Goal: Book appointment/travel/reservation

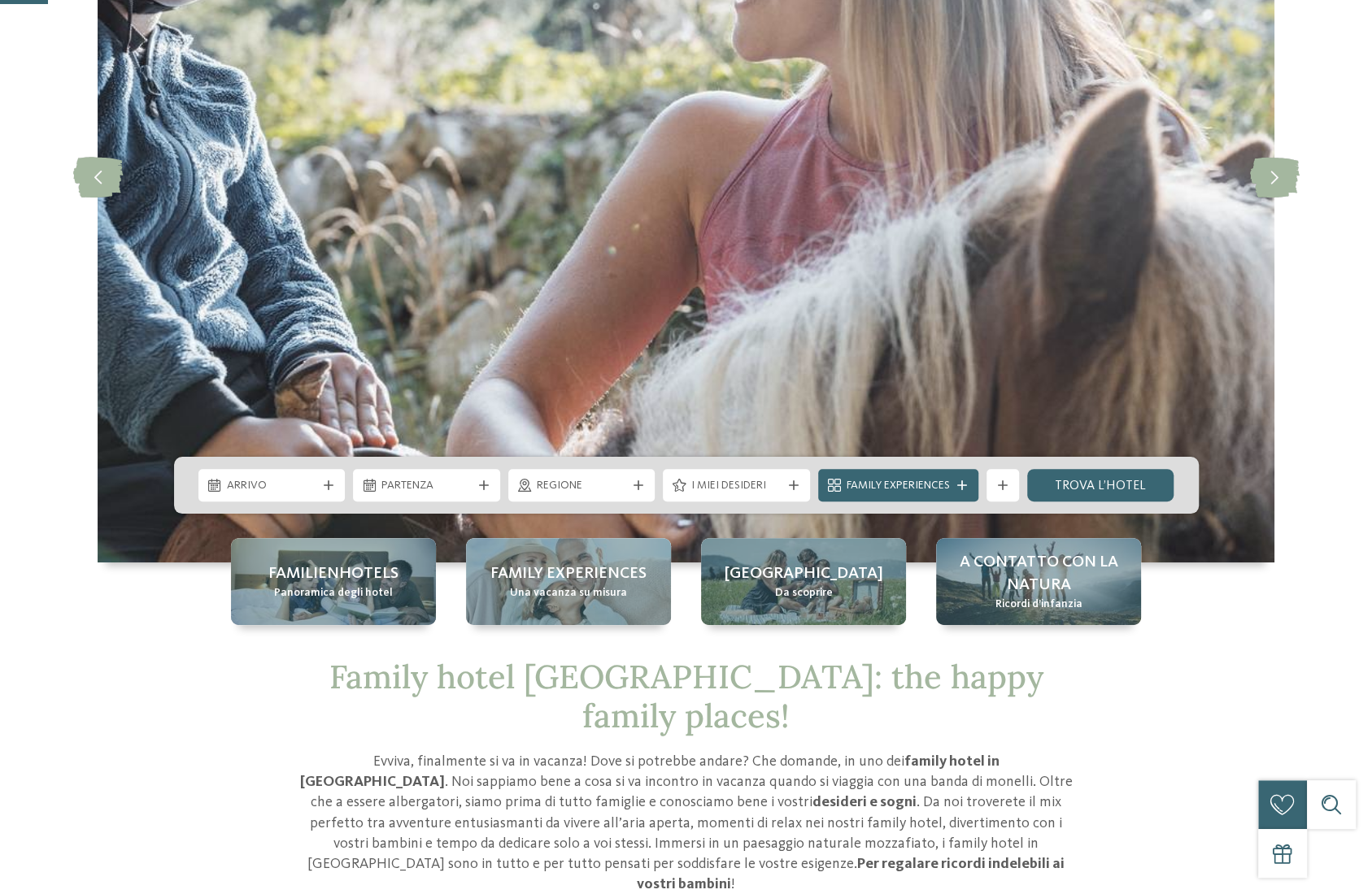
scroll to position [326, 0]
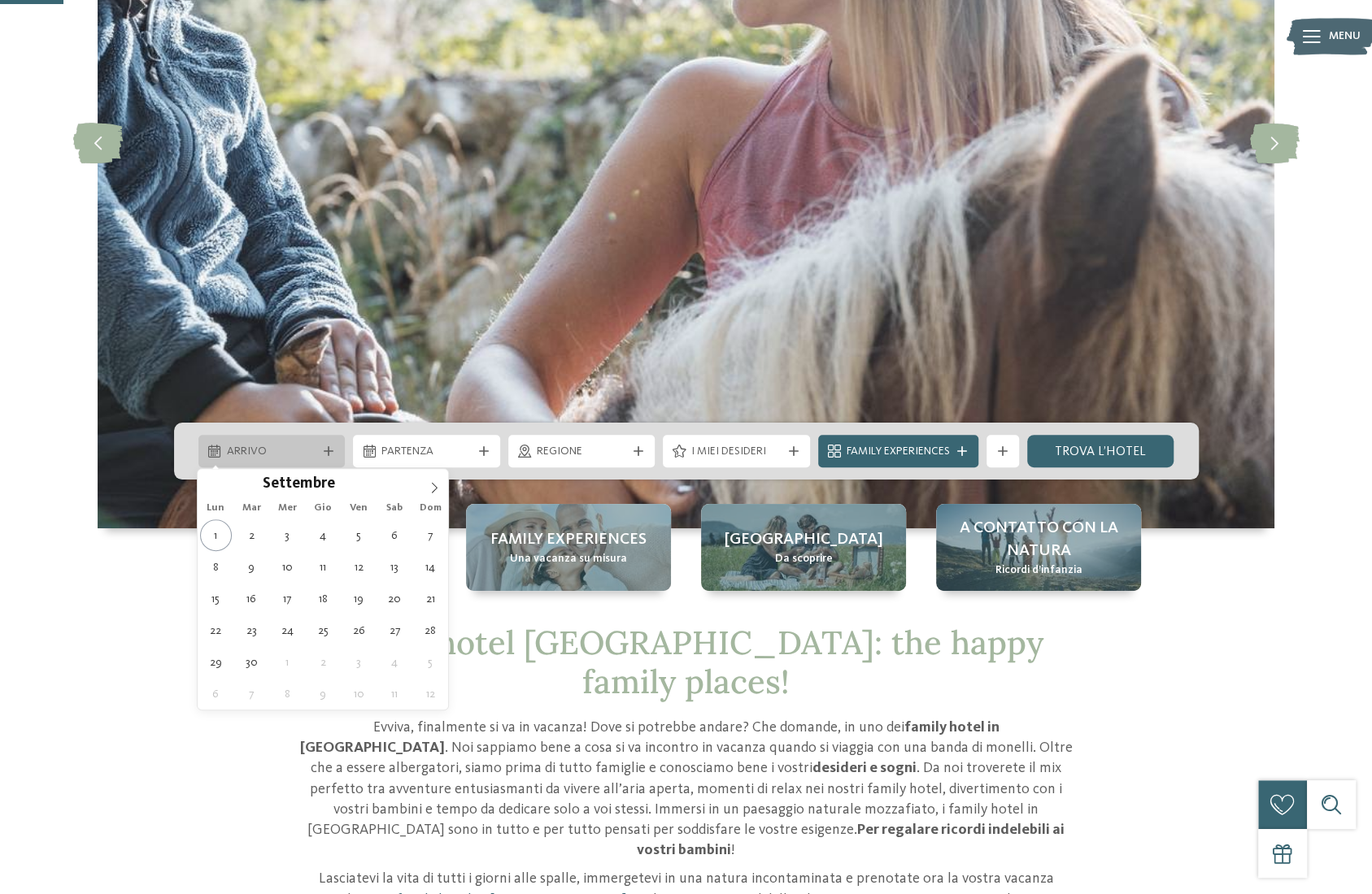
click at [332, 458] on div "Arrivo" at bounding box center [272, 451] width 147 height 32
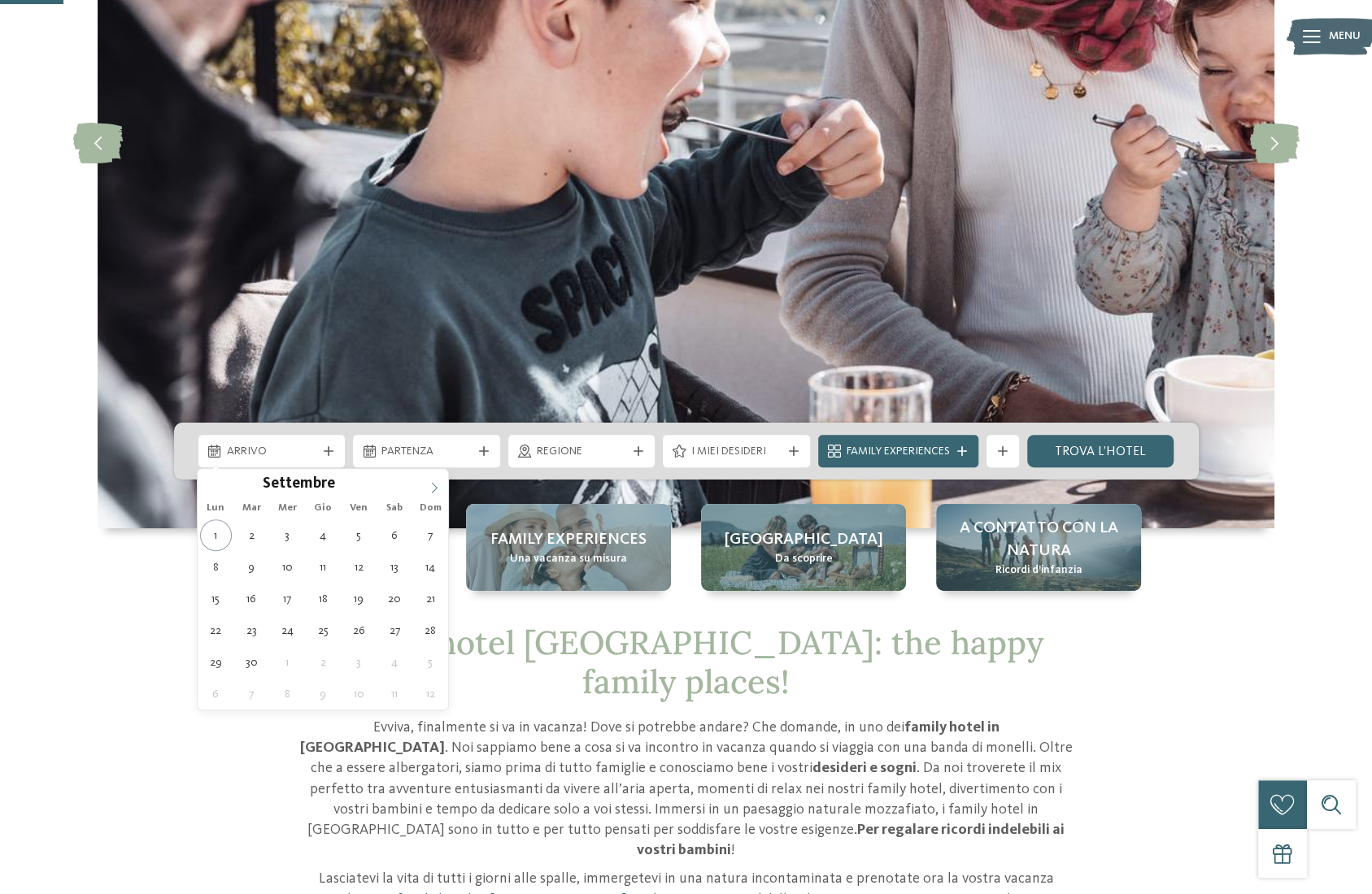
click at [430, 482] on icon at bounding box center [434, 488] width 11 height 11
type div "[DATE]"
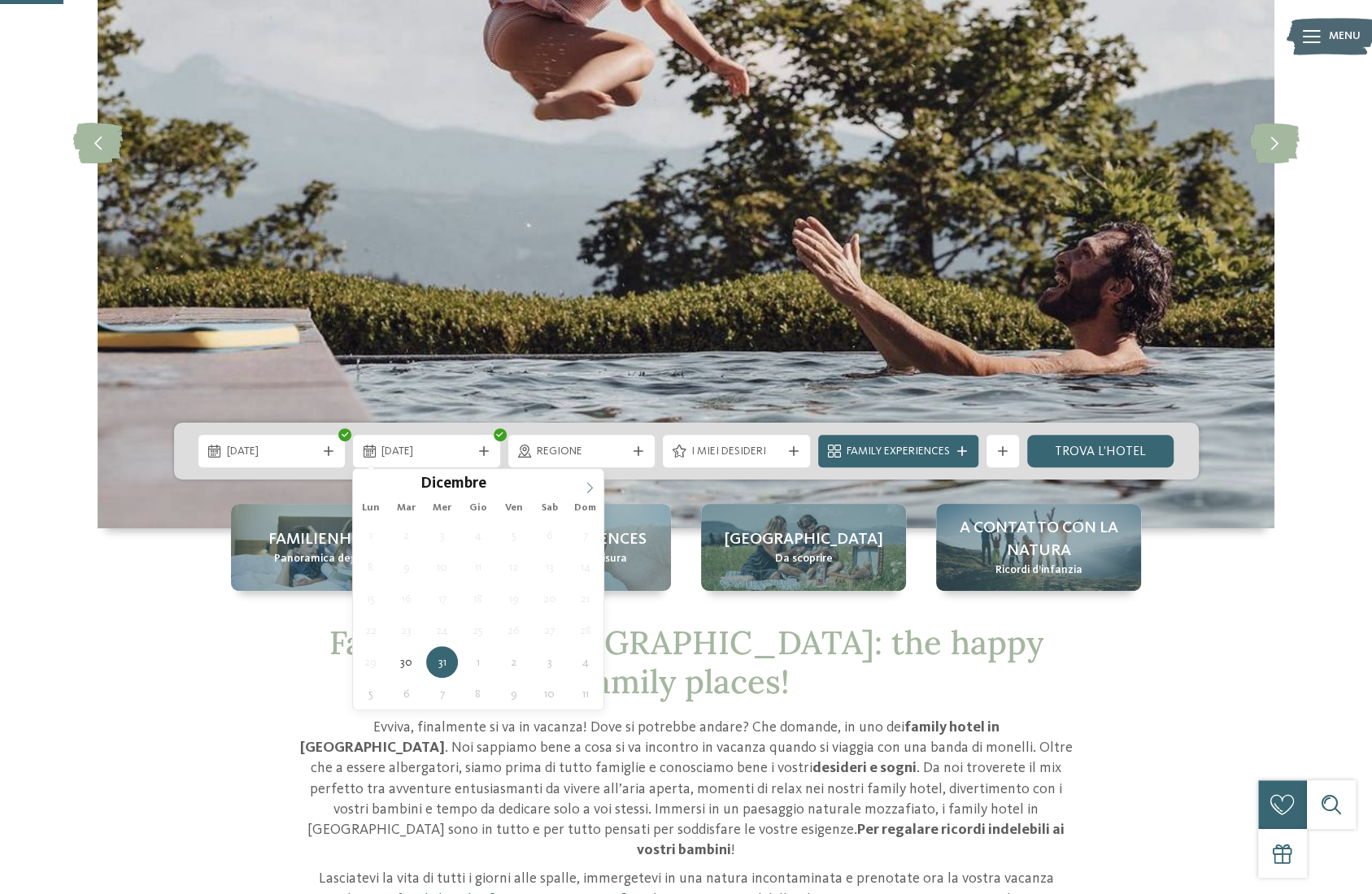
type input "****"
click at [585, 482] on icon at bounding box center [590, 488] width 11 height 11
drag, startPoint x: 532, startPoint y: 530, endPoint x: 539, endPoint y: 528, distance: 7.3
click at [533, 529] on div "29 30 31 1 2 3 4 5 6 7 8 9 10 11 12 13 14 15 16 17 18 19 20 21 22 23 24 25 26 2…" at bounding box center [479, 614] width 250 height 190
type div "[DATE]"
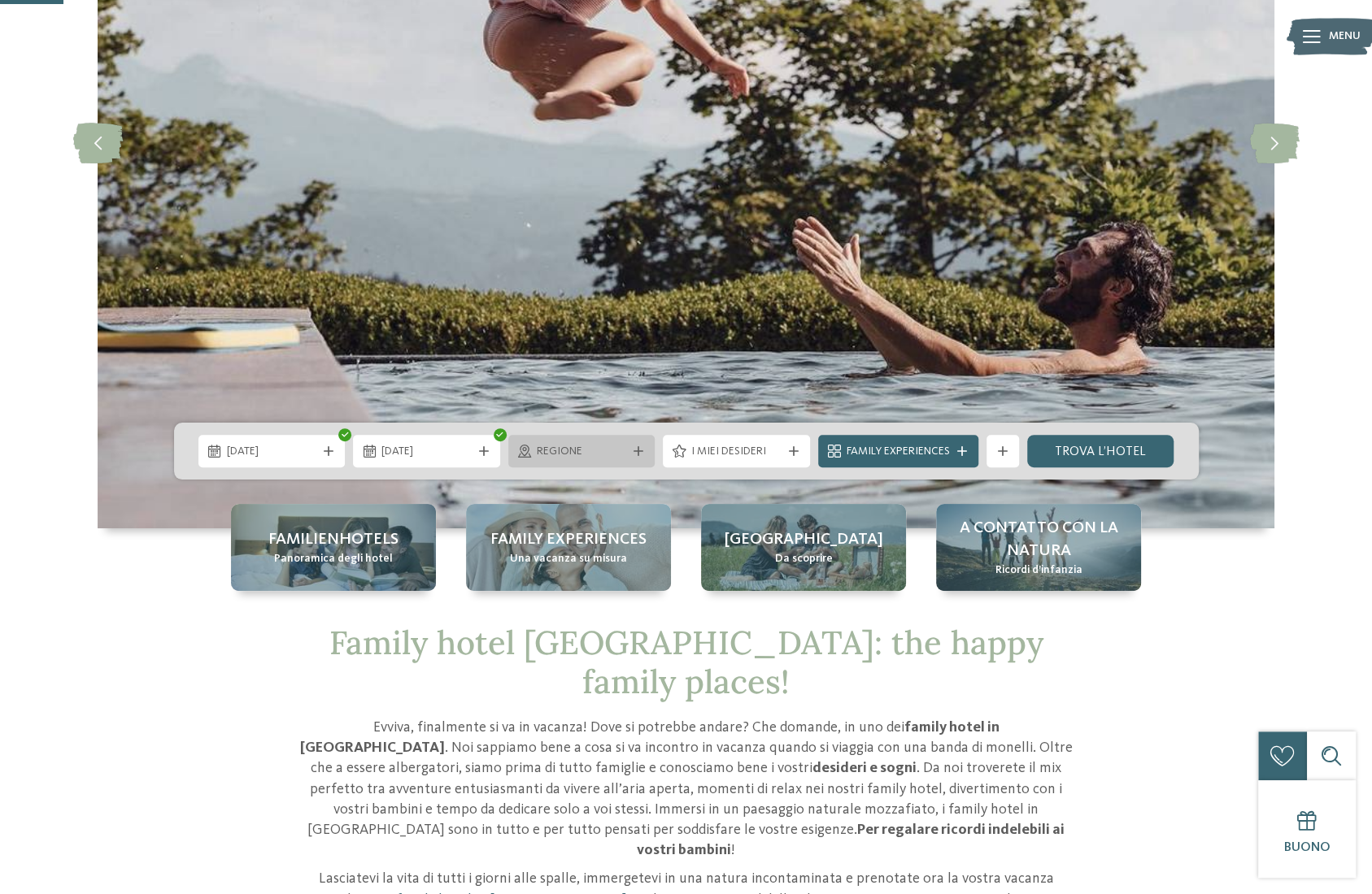
click at [631, 448] on div at bounding box center [639, 451] width 17 height 10
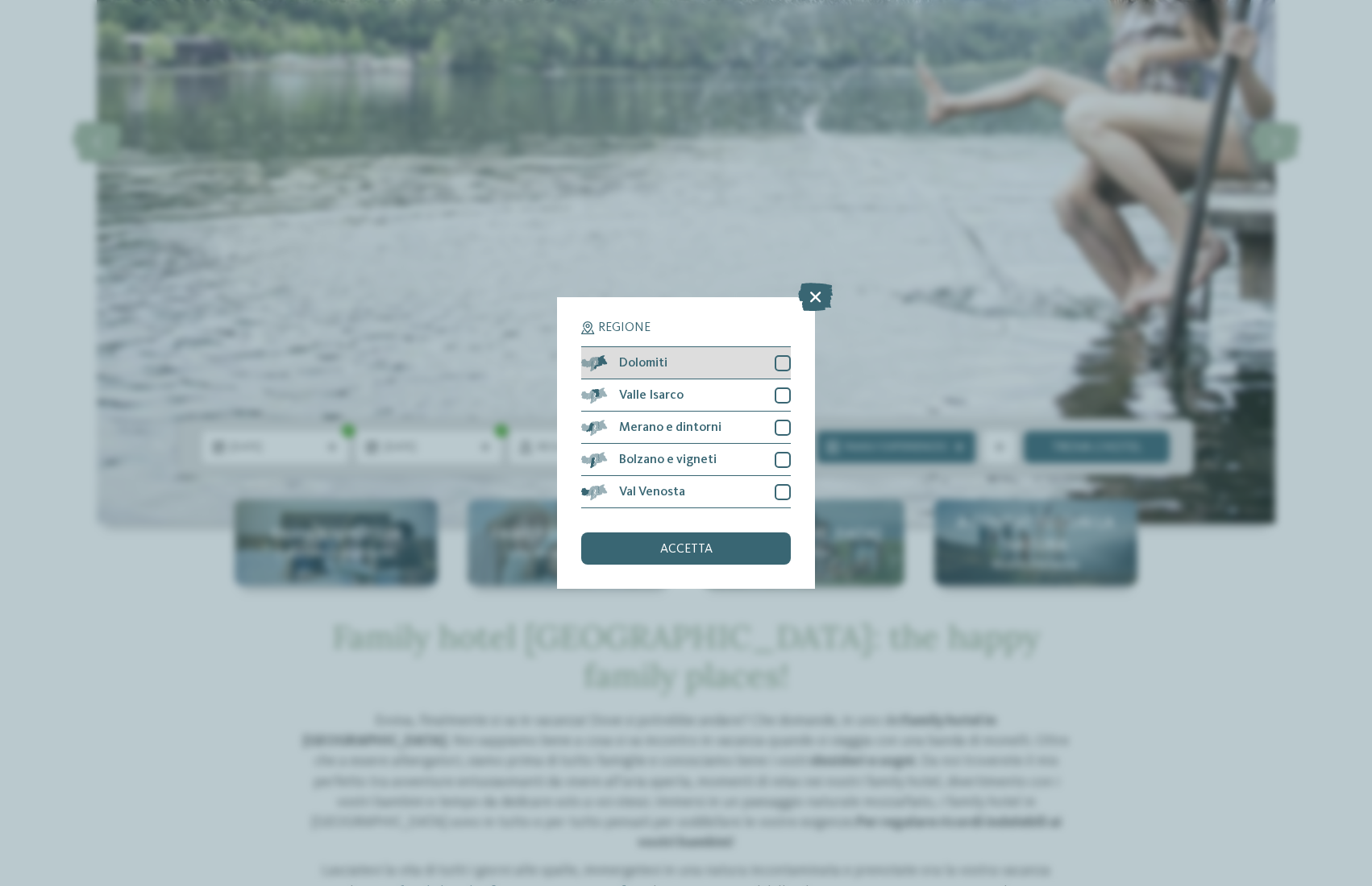
click at [740, 369] on div "Dolomiti" at bounding box center [686, 363] width 210 height 32
click at [743, 402] on div "Valle Isarco" at bounding box center [686, 395] width 210 height 32
click at [739, 423] on div "Merano e dintorni" at bounding box center [686, 427] width 210 height 32
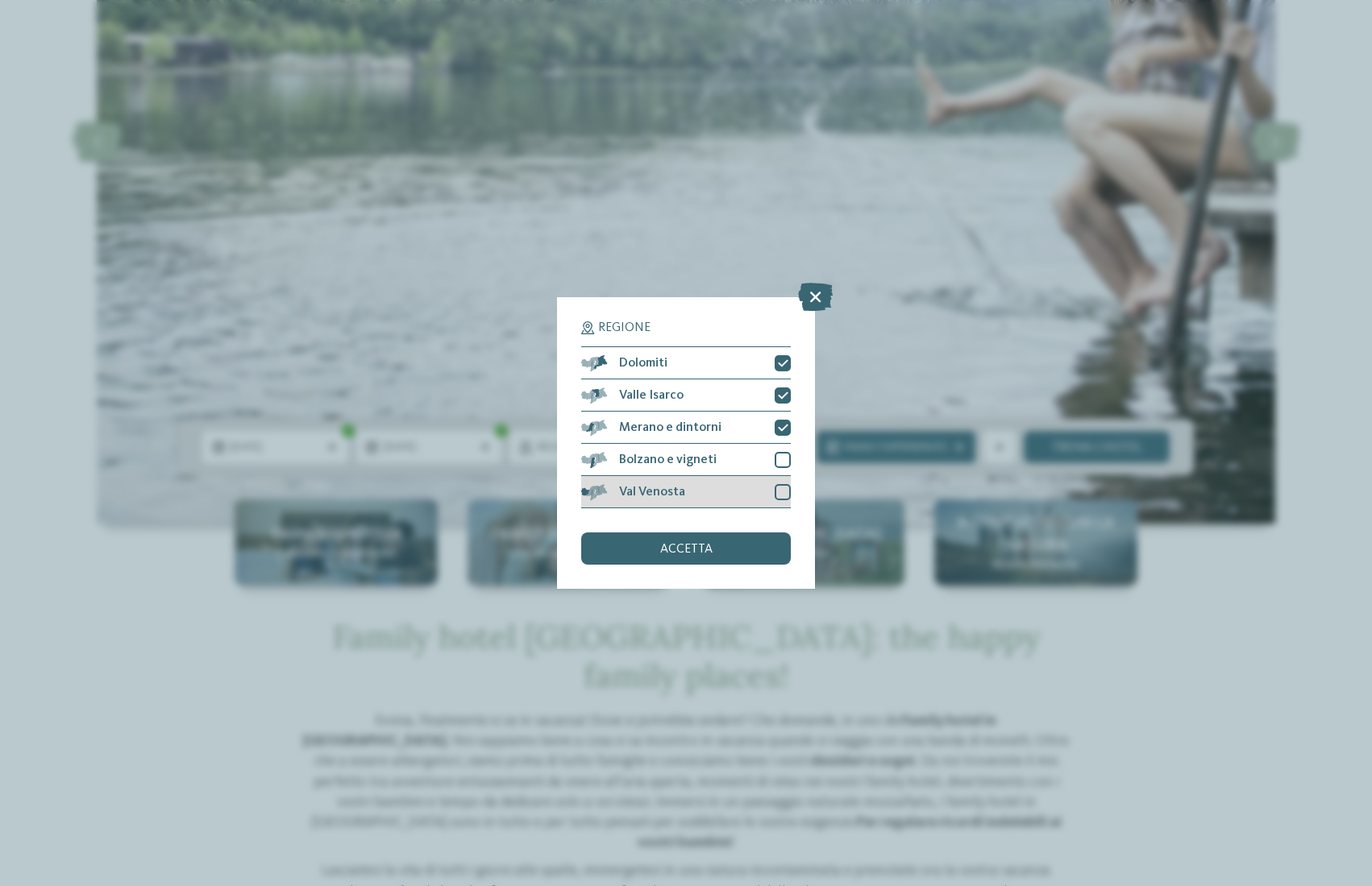
drag, startPoint x: 732, startPoint y: 450, endPoint x: 729, endPoint y: 481, distance: 31.1
click at [730, 460] on div "Bolzano e vigneti" at bounding box center [686, 460] width 210 height 32
click at [727, 491] on div "Val Venosta" at bounding box center [686, 492] width 210 height 32
click at [708, 552] on span "accetta" at bounding box center [686, 550] width 52 height 13
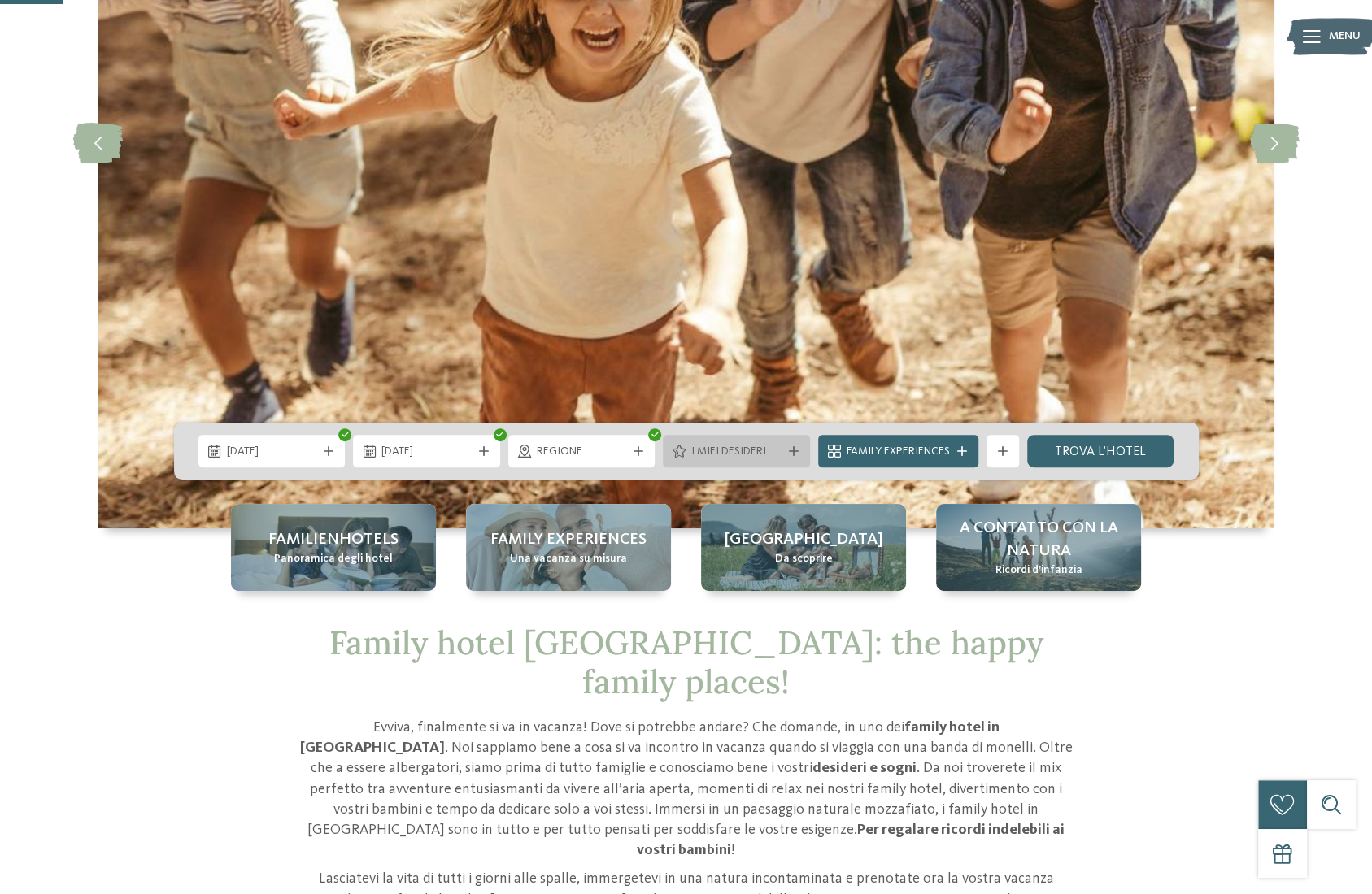
click at [775, 454] on span "I miei desideri" at bounding box center [736, 453] width 90 height 17
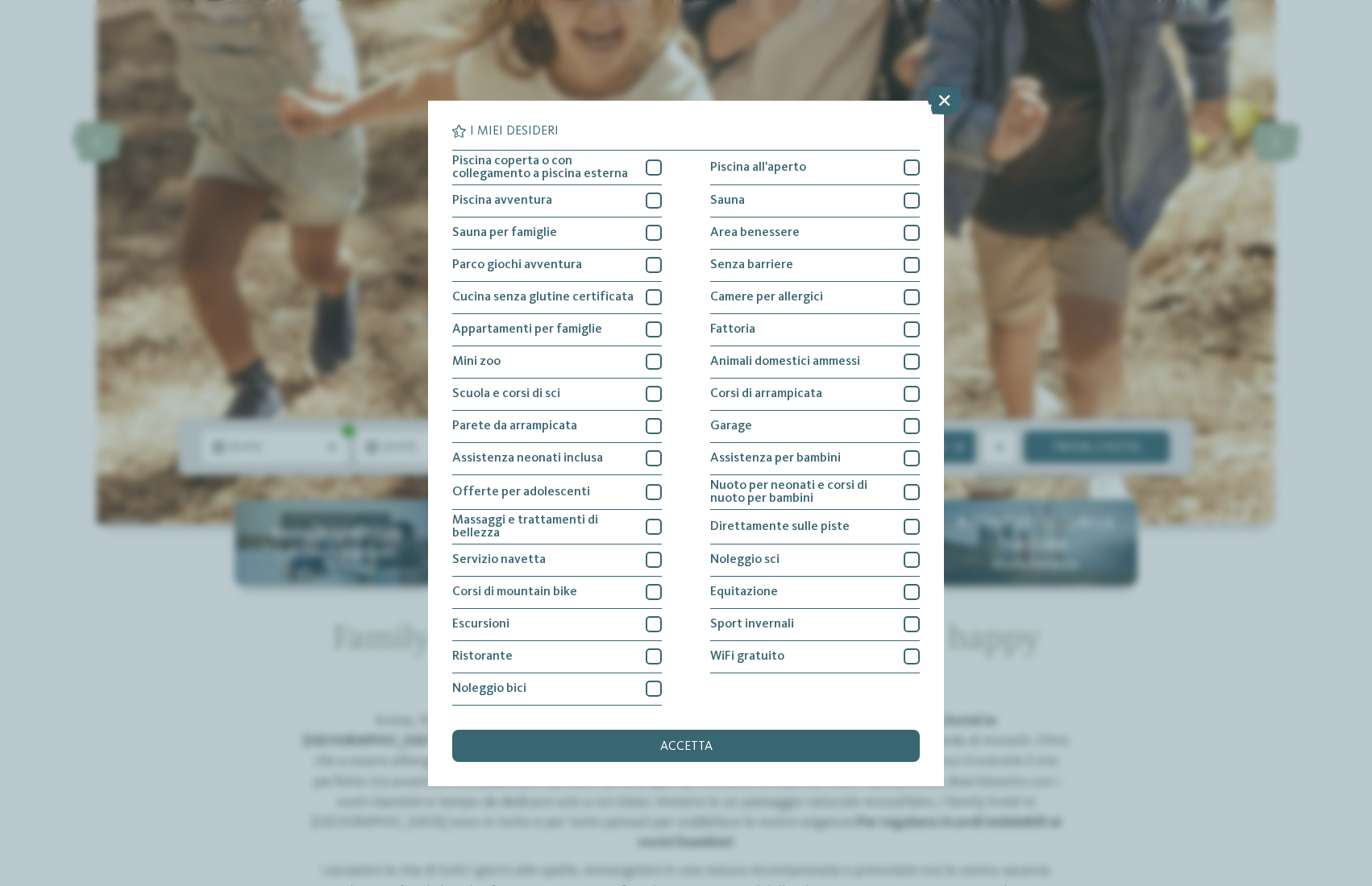
click at [1082, 581] on div "I miei desideri Piscina coperta o con collegamento a piscina esterna Piscina al…" at bounding box center [686, 443] width 1372 height 886
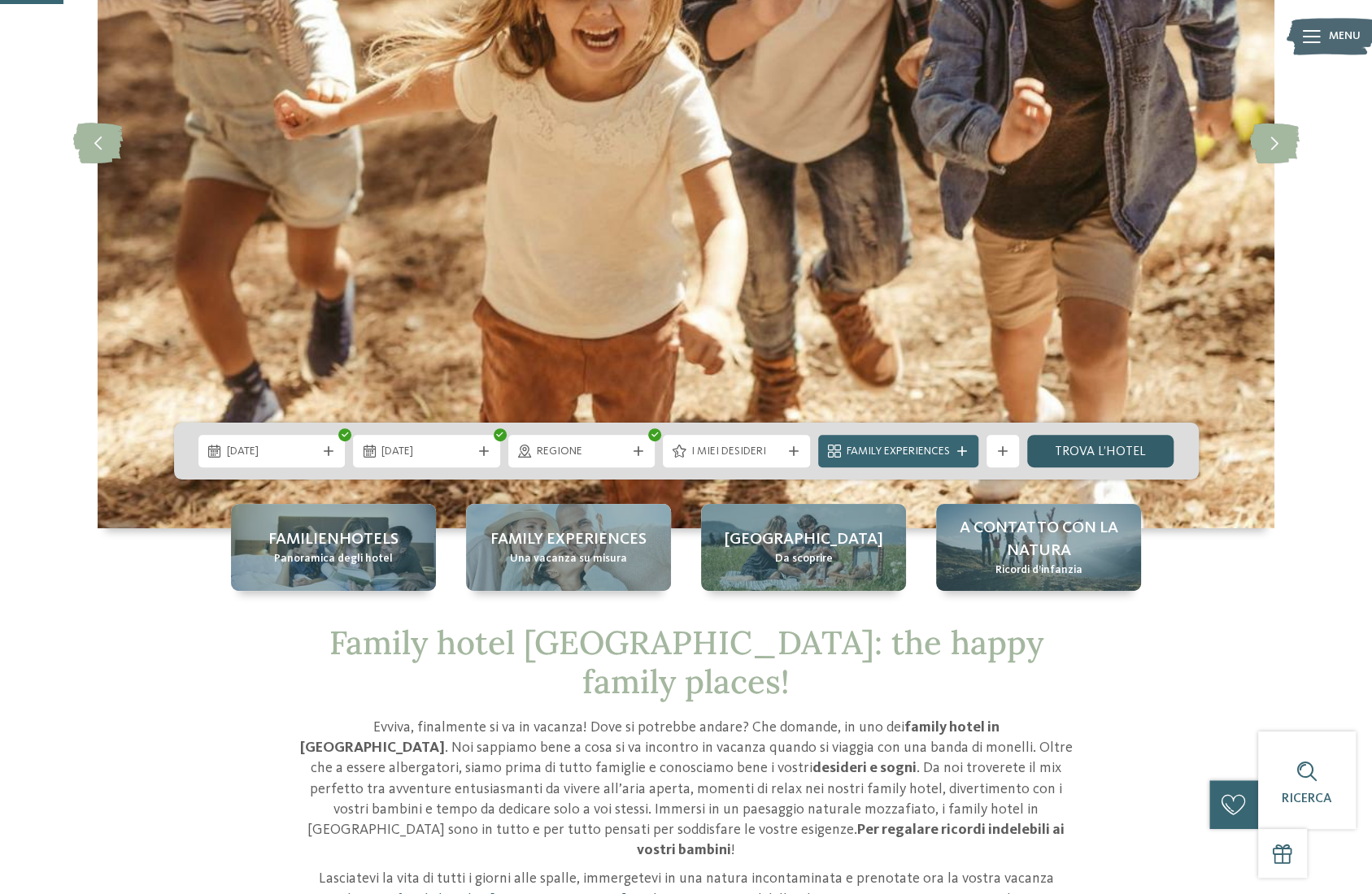
click at [1079, 460] on link "trova l’hotel" at bounding box center [1100, 451] width 147 height 32
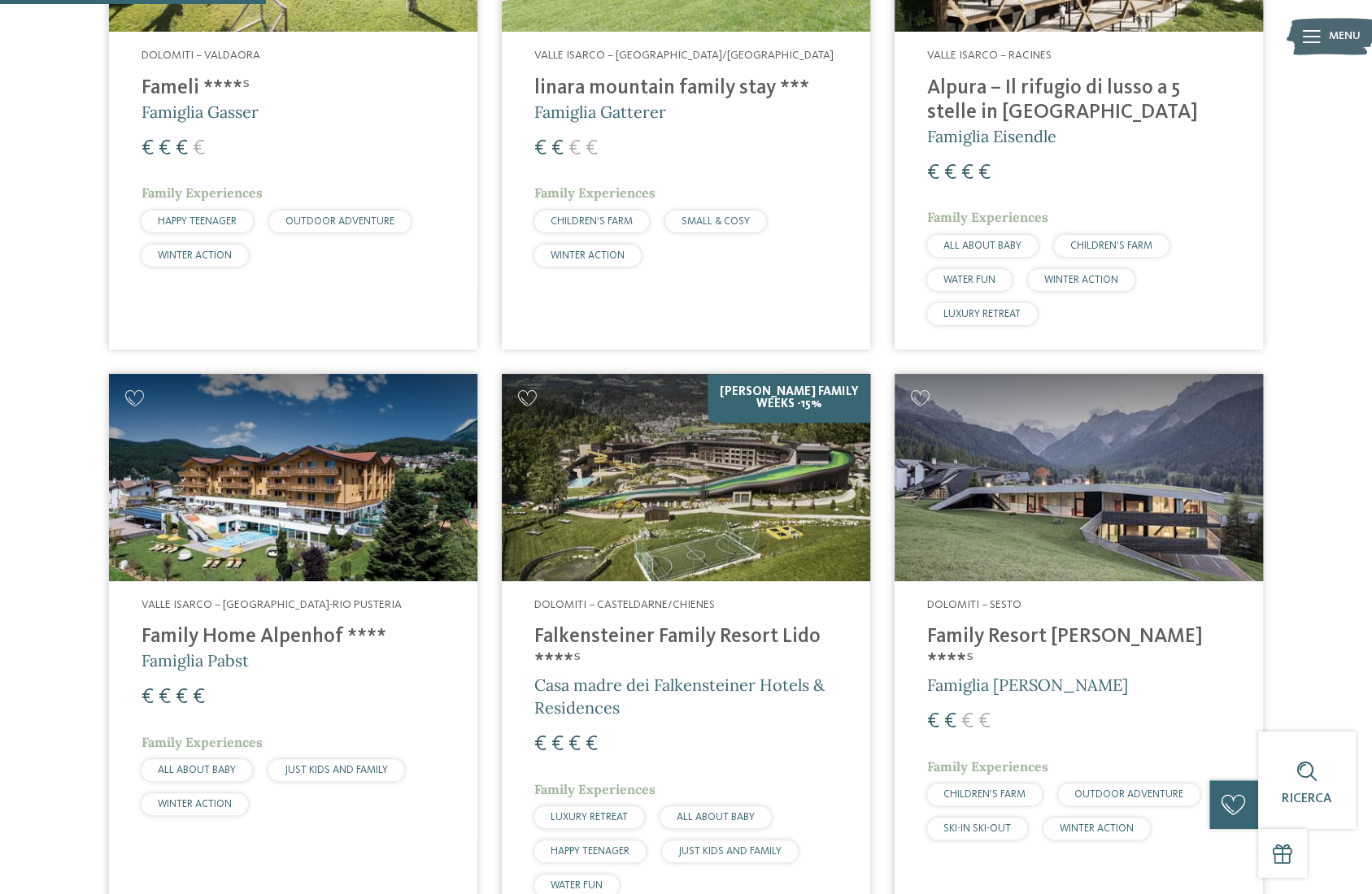
scroll to position [835, 0]
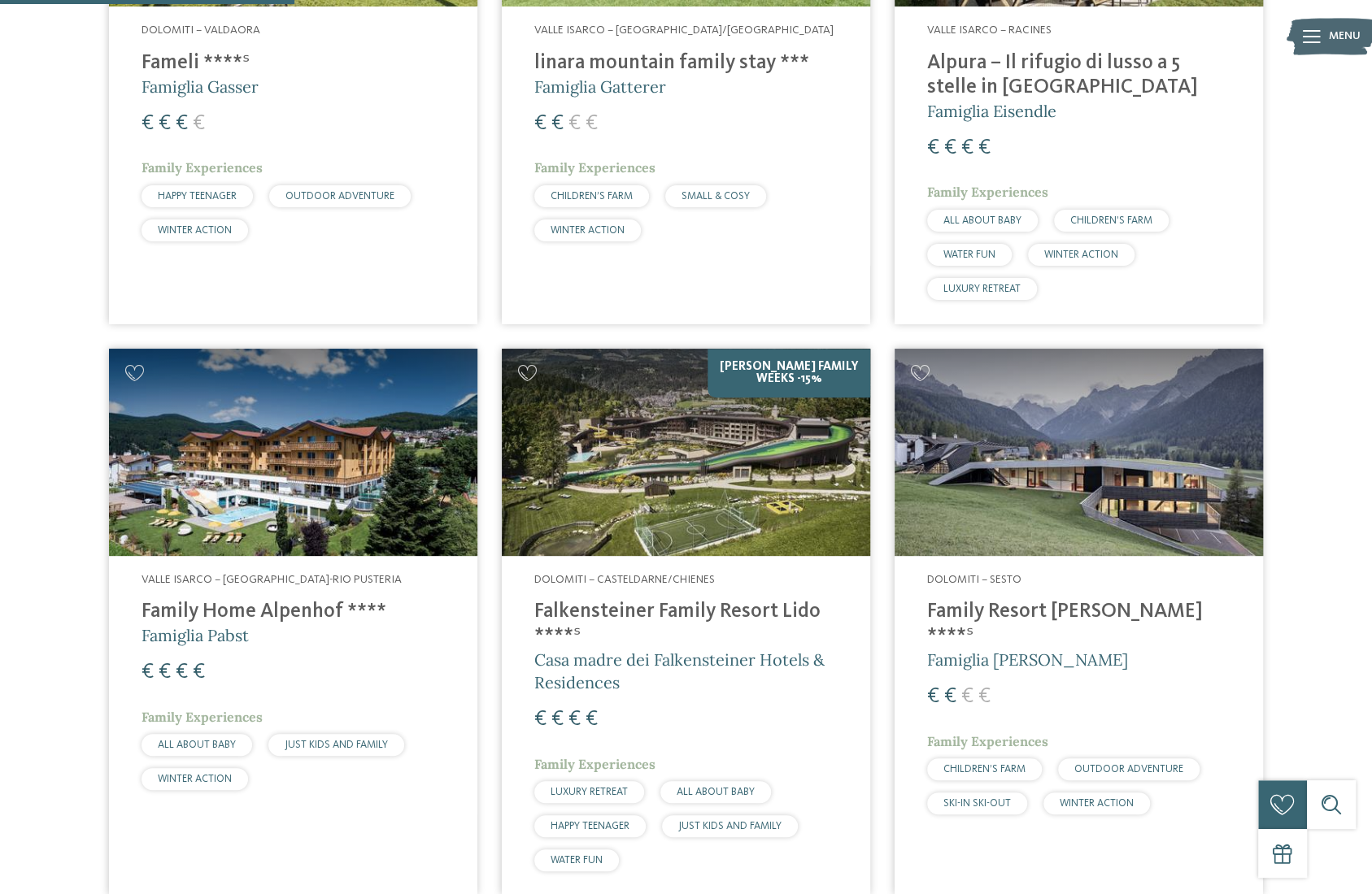
click at [1103, 432] on img at bounding box center [1078, 453] width 368 height 208
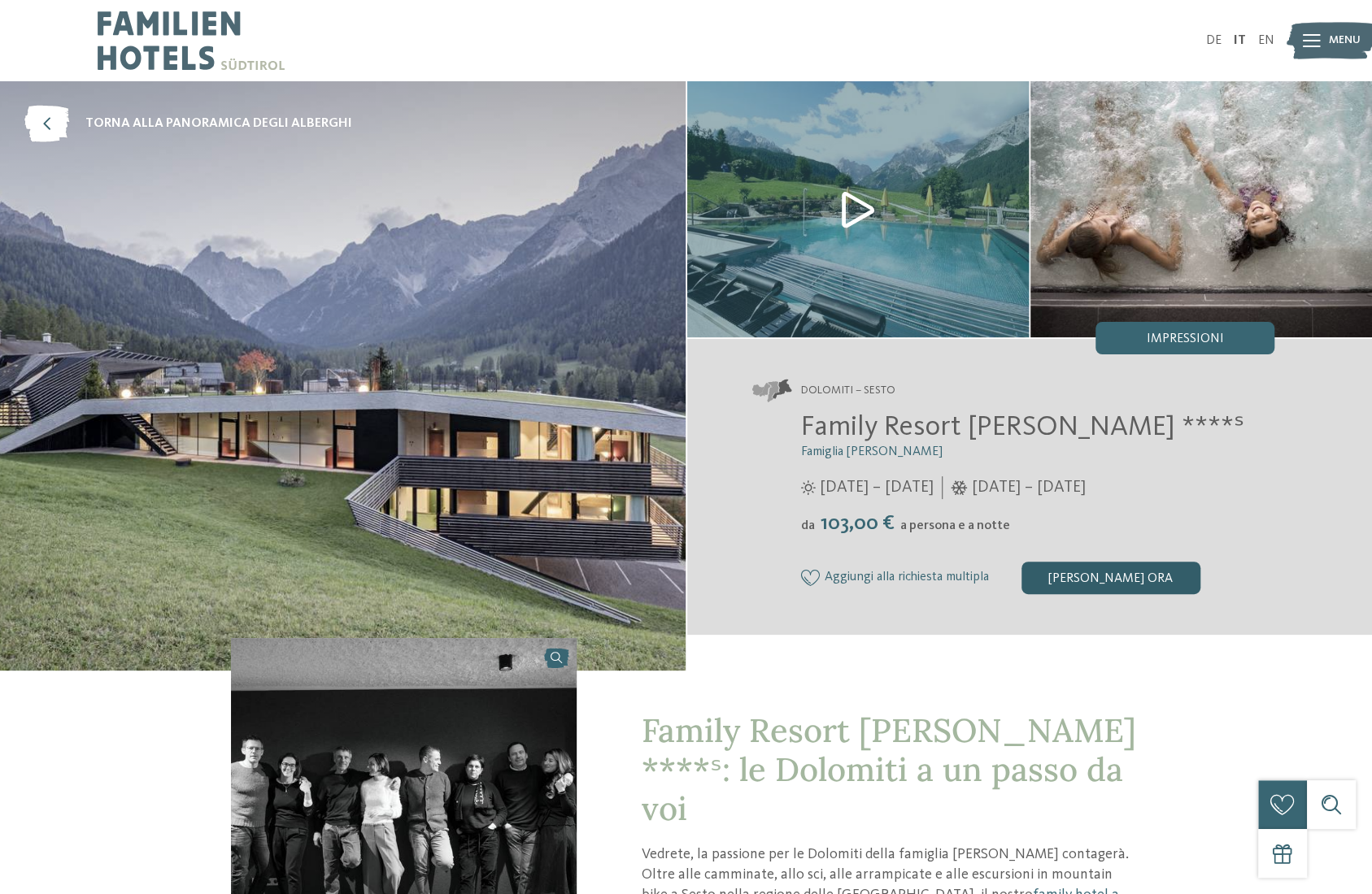
click at [1092, 577] on div "[PERSON_NAME] ora" at bounding box center [1110, 578] width 179 height 32
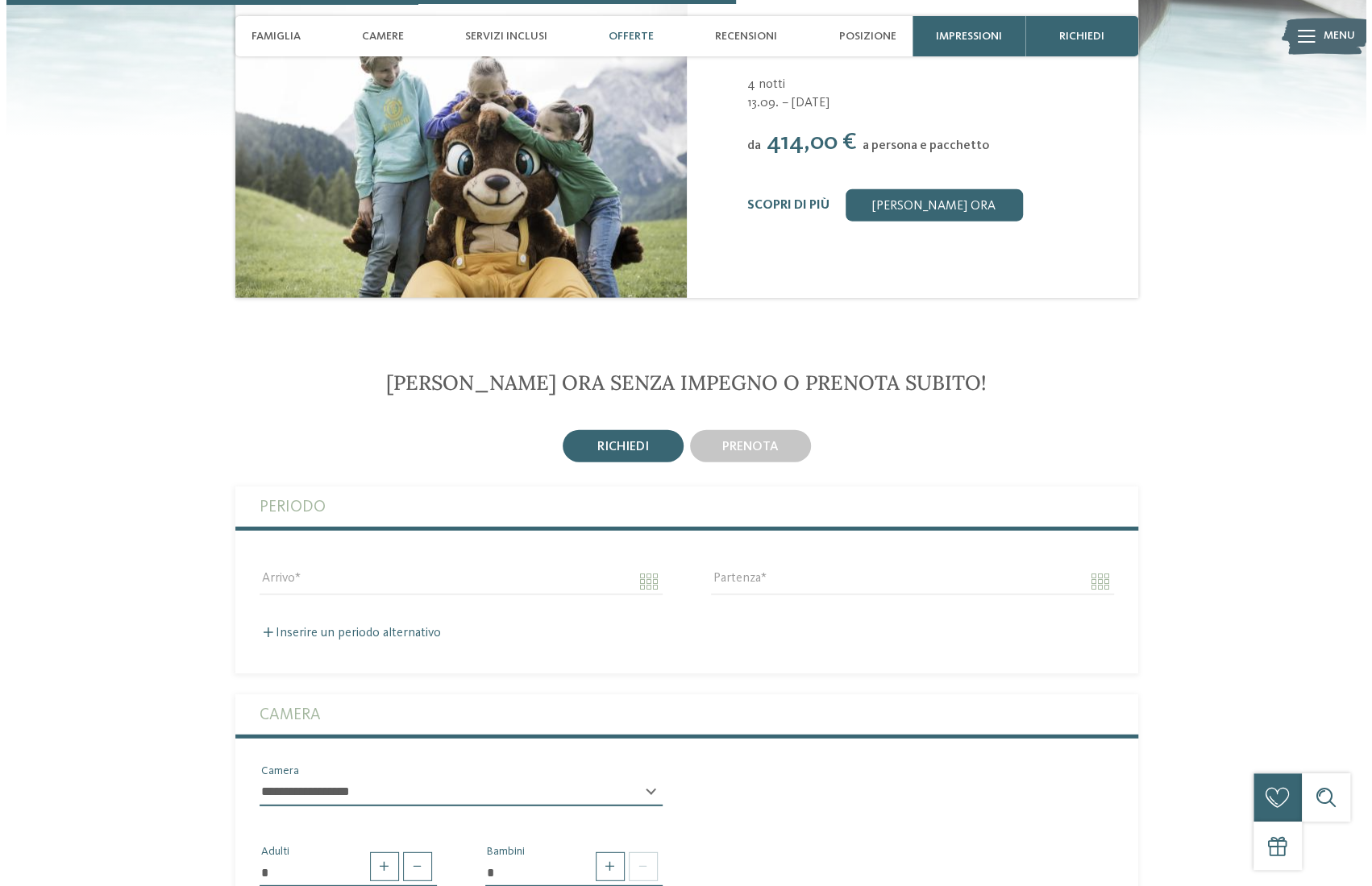
scroll to position [2312, 0]
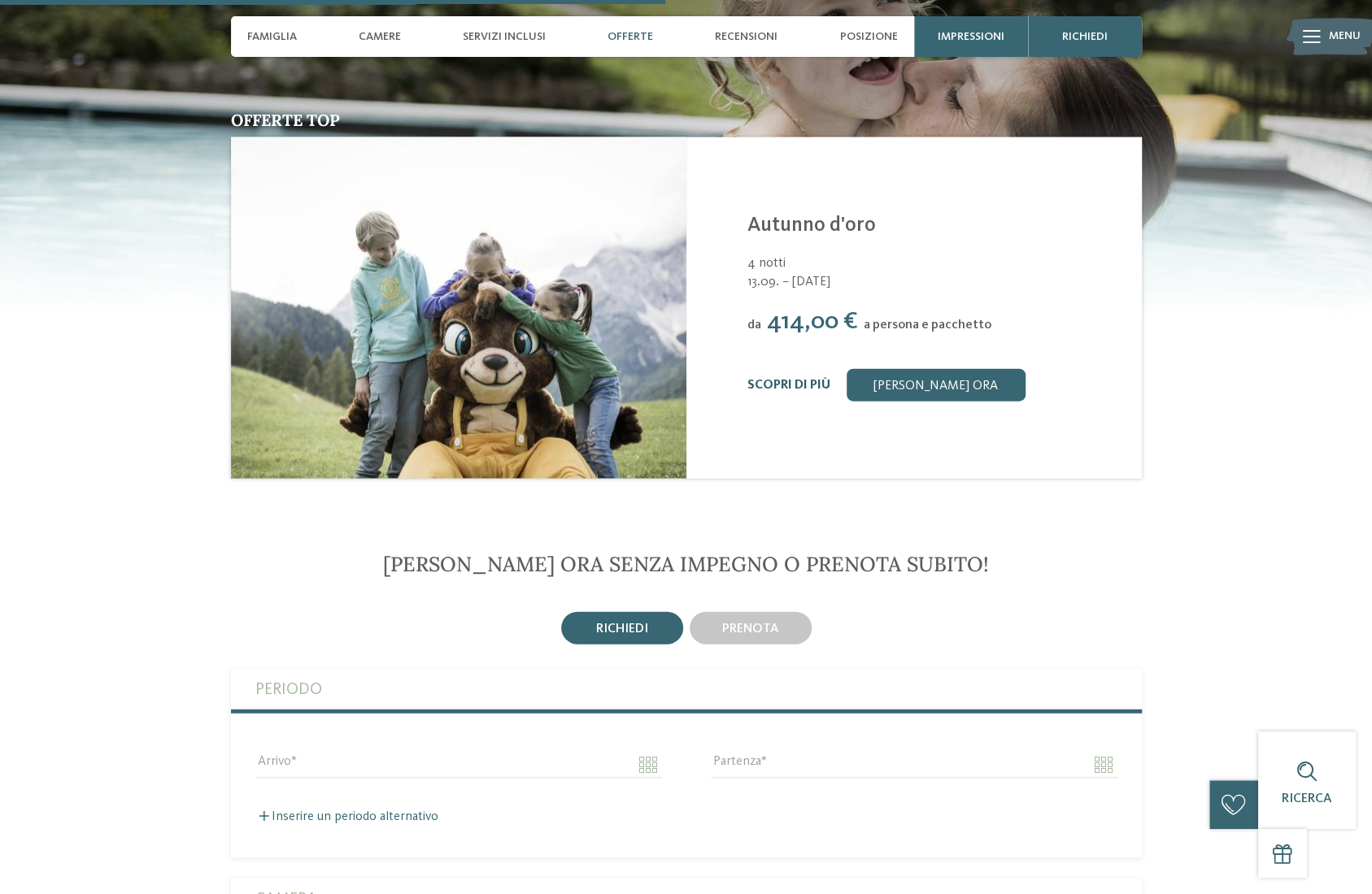
click at [790, 379] on link "Scopri di più" at bounding box center [789, 386] width 83 height 13
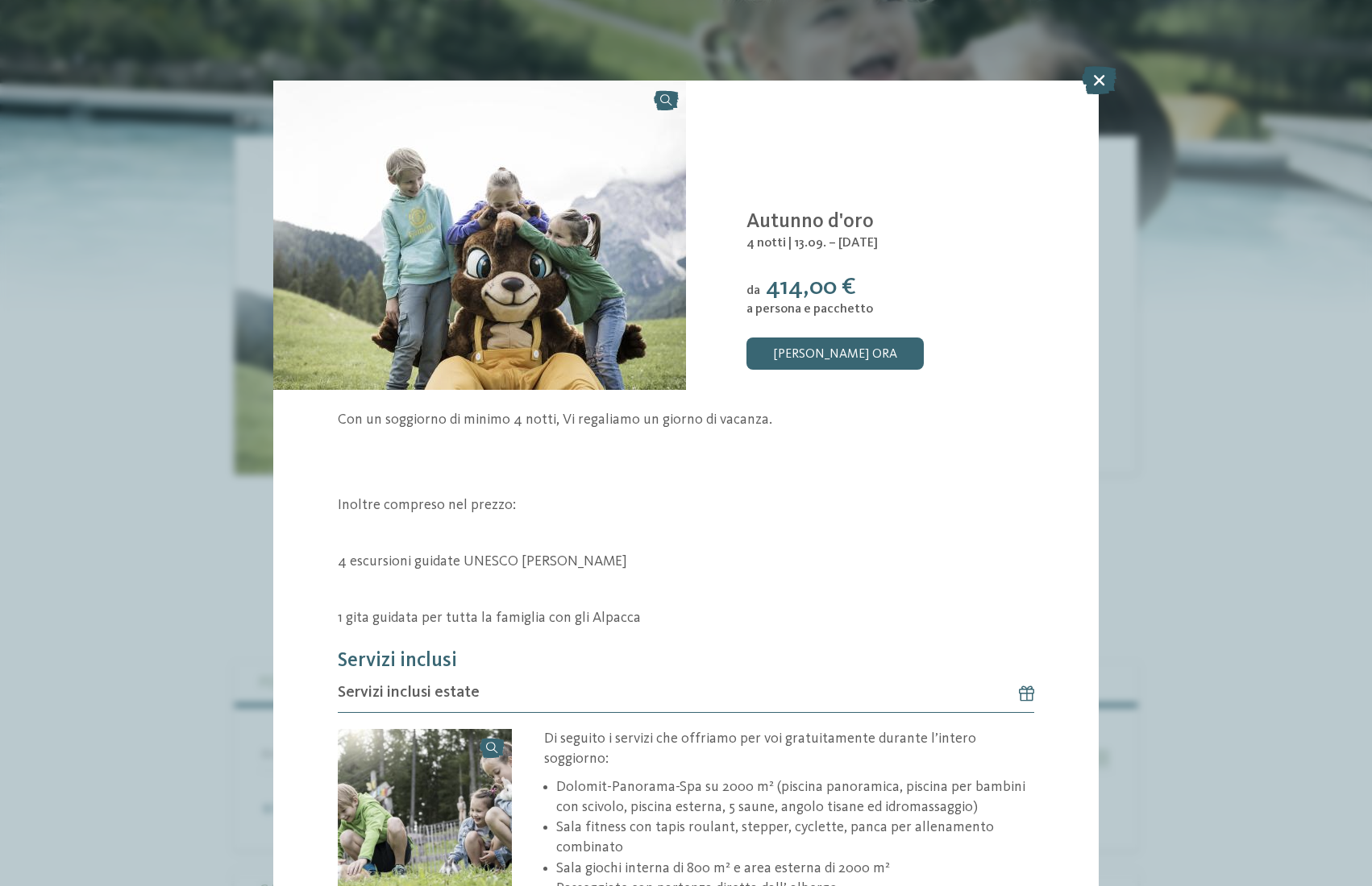
click at [1106, 79] on icon at bounding box center [1100, 80] width 35 height 28
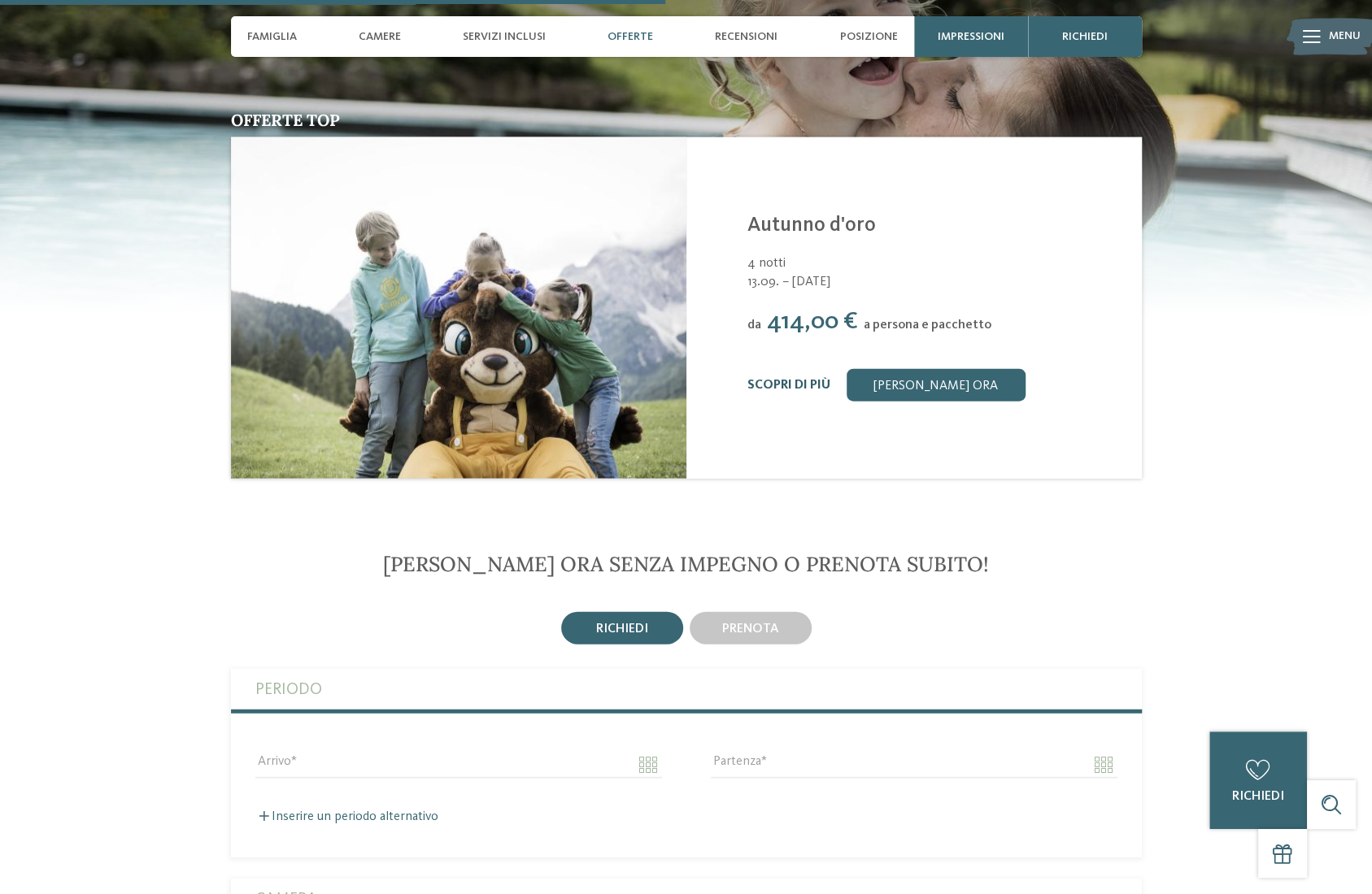
click at [776, 379] on link "Scopri di più" at bounding box center [789, 386] width 83 height 13
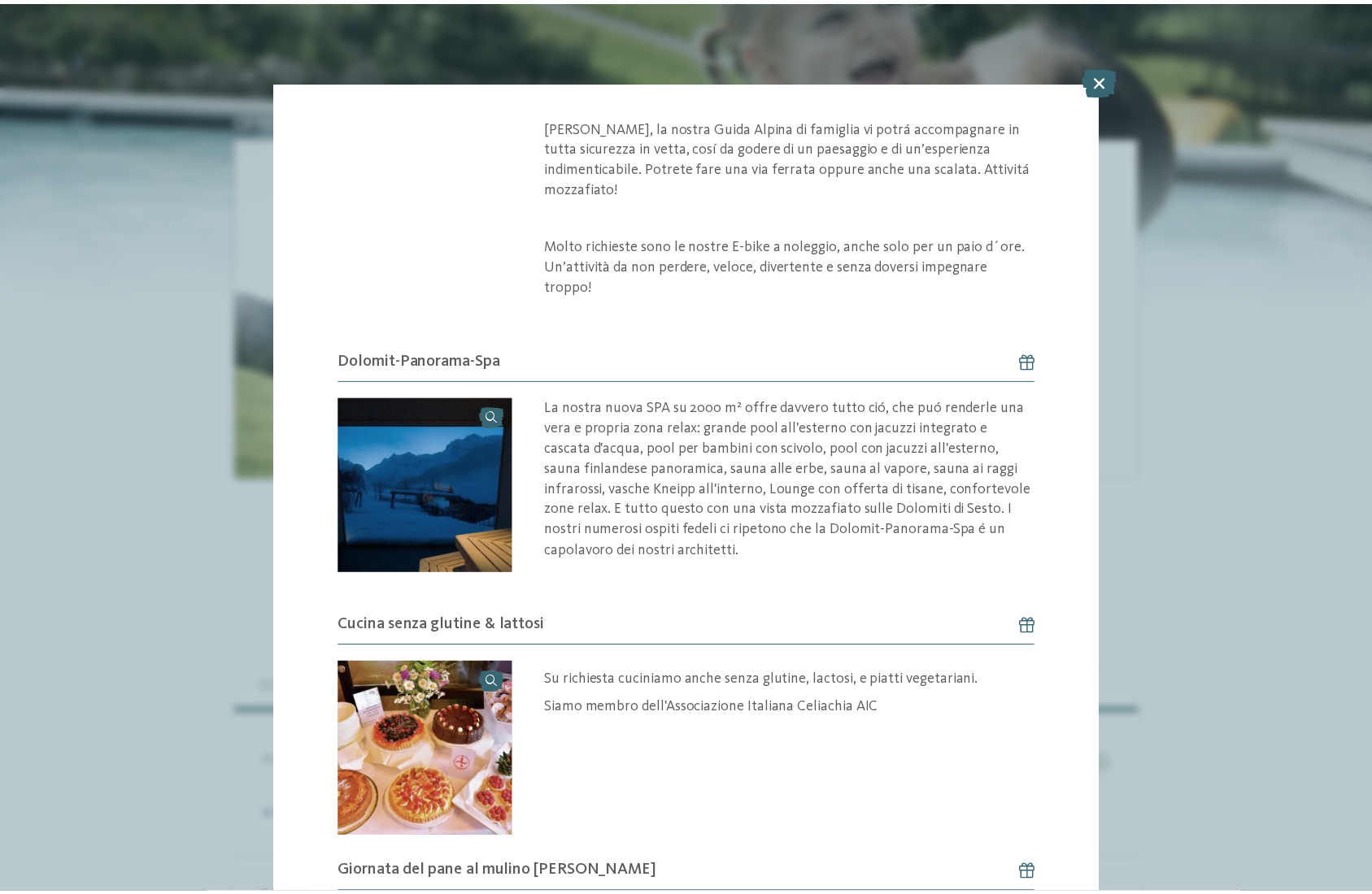
scroll to position [1681, 0]
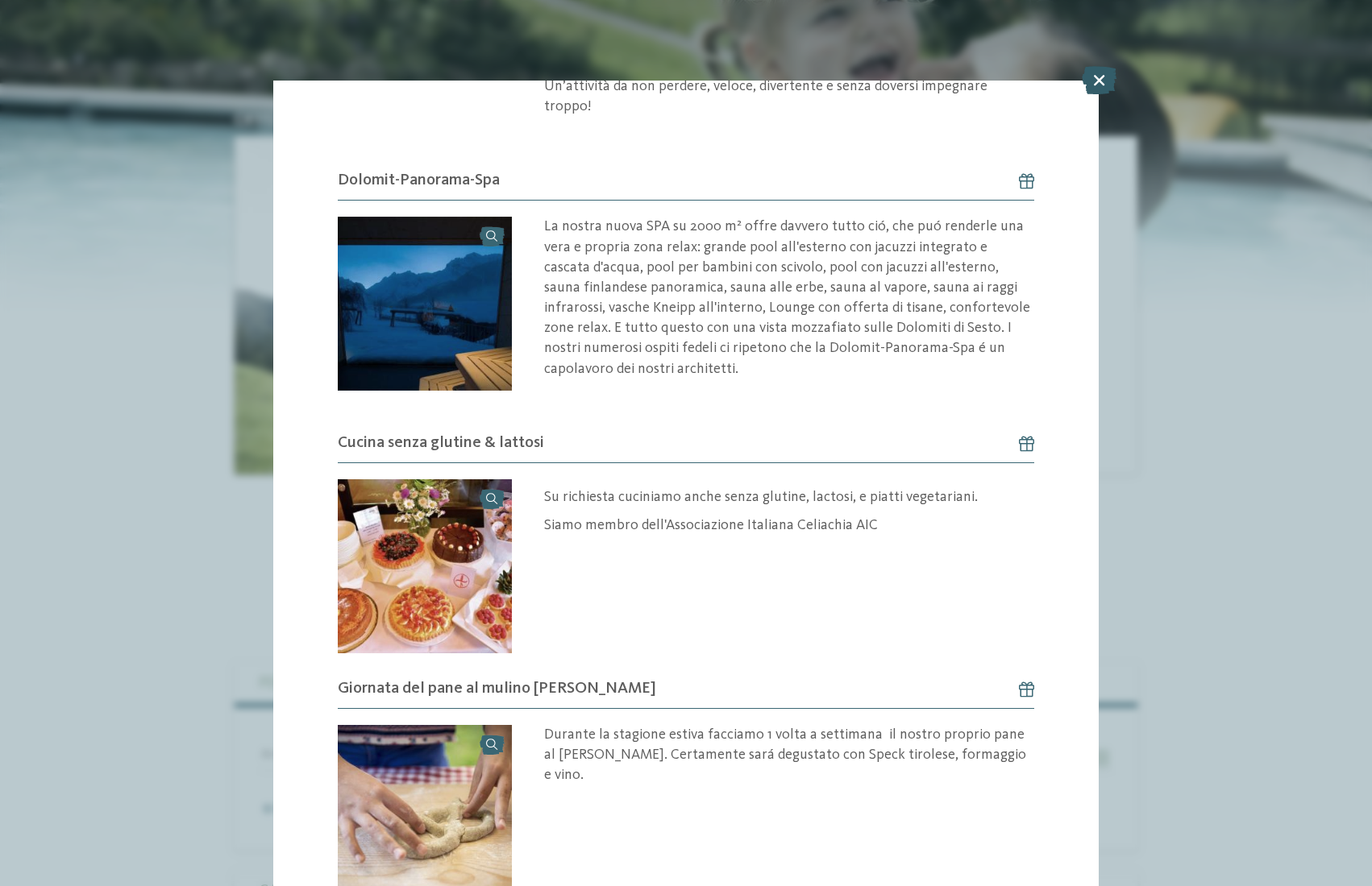
click at [1089, 83] on icon at bounding box center [1100, 80] width 35 height 28
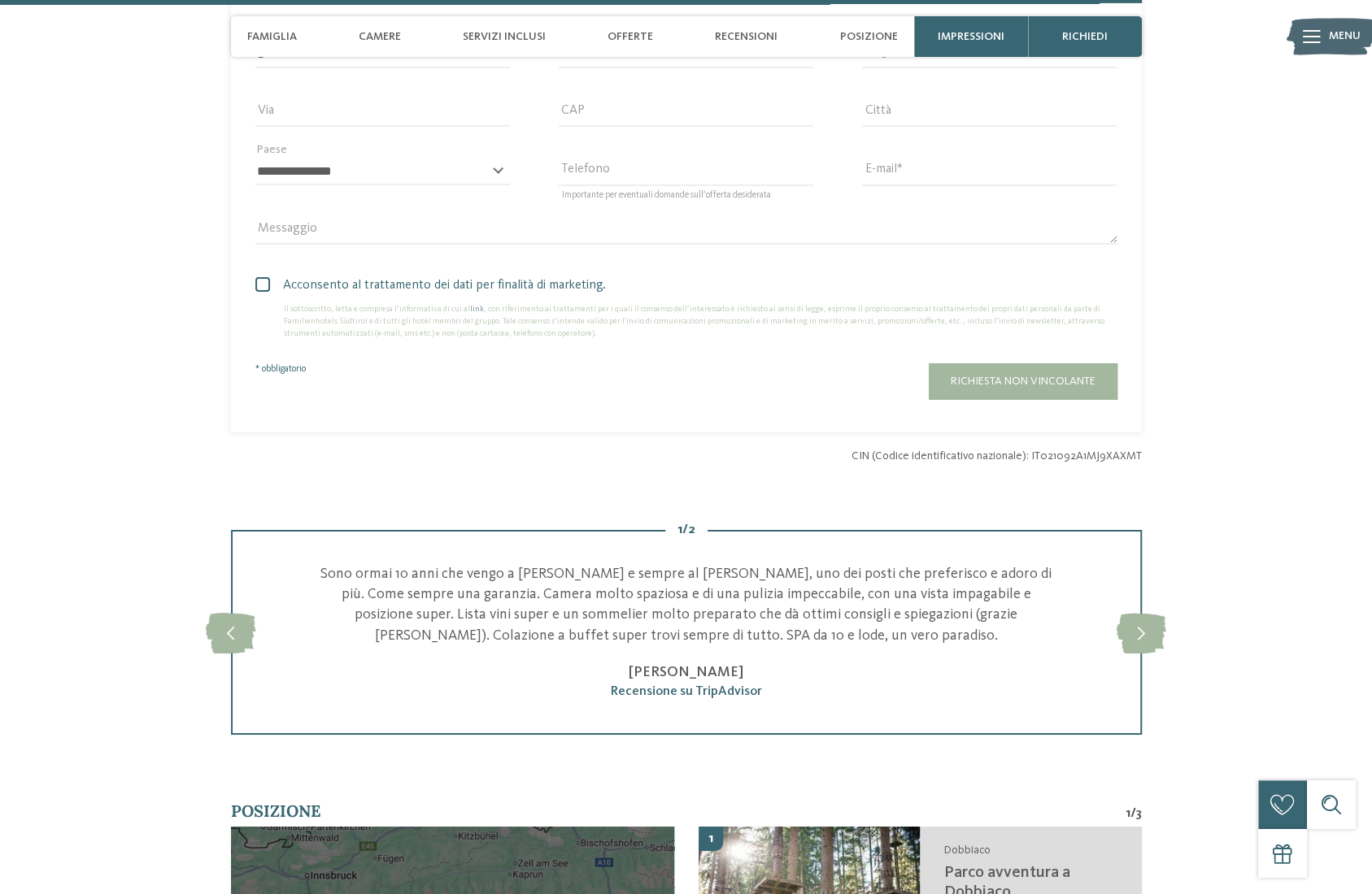
scroll to position [3553, 0]
